Goal: Browse casually: Explore the website without a specific task or goal

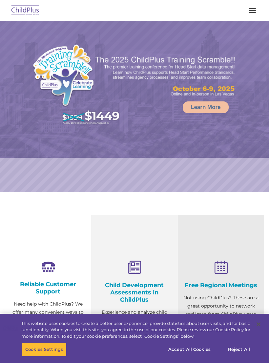
select select "MEDIUM"
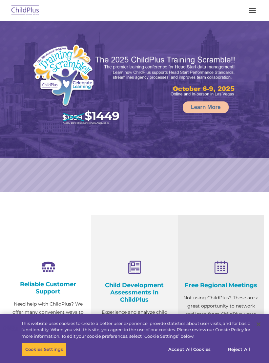
select select "MEDIUM"
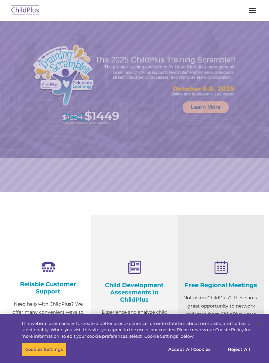
select select "MEDIUM"
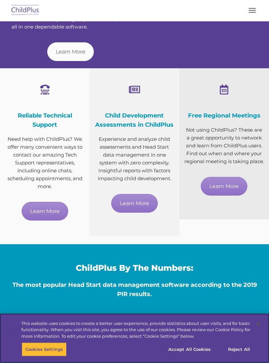
scroll to position [299, 0]
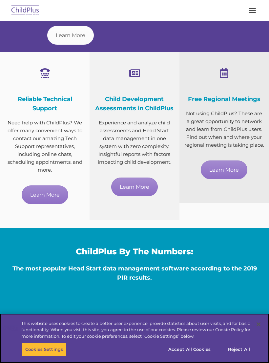
click at [199, 357] on button "Accept All Cookies" at bounding box center [190, 350] width 50 height 14
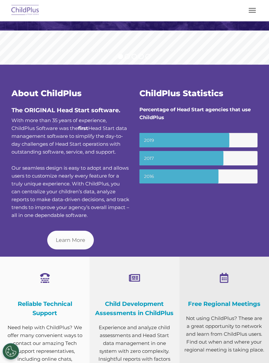
scroll to position [0, 0]
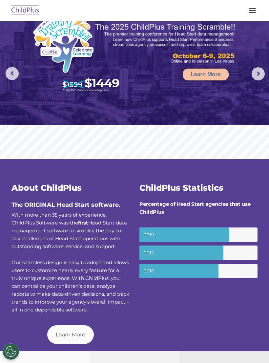
click at [257, 7] on button "button" at bounding box center [253, 10] width 14 height 11
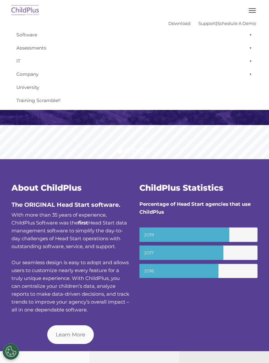
click at [255, 9] on button "button" at bounding box center [253, 10] width 14 height 11
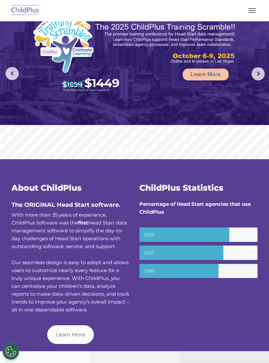
click at [253, 10] on span "button" at bounding box center [252, 10] width 7 height 1
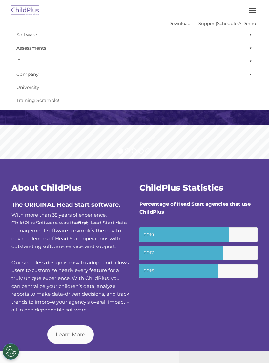
click at [254, 10] on span "button" at bounding box center [252, 10] width 7 height 1
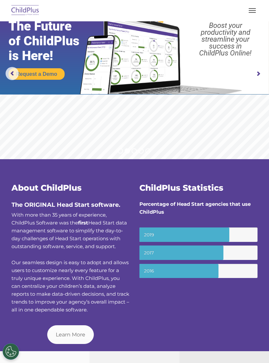
click at [80, 61] on rs-layer "The Future of ChildPlus is Here!" at bounding box center [52, 41] width 86 height 44
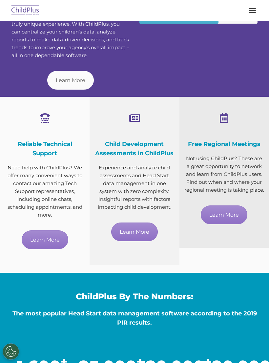
scroll to position [254, 0]
